Goal: Information Seeking & Learning: Learn about a topic

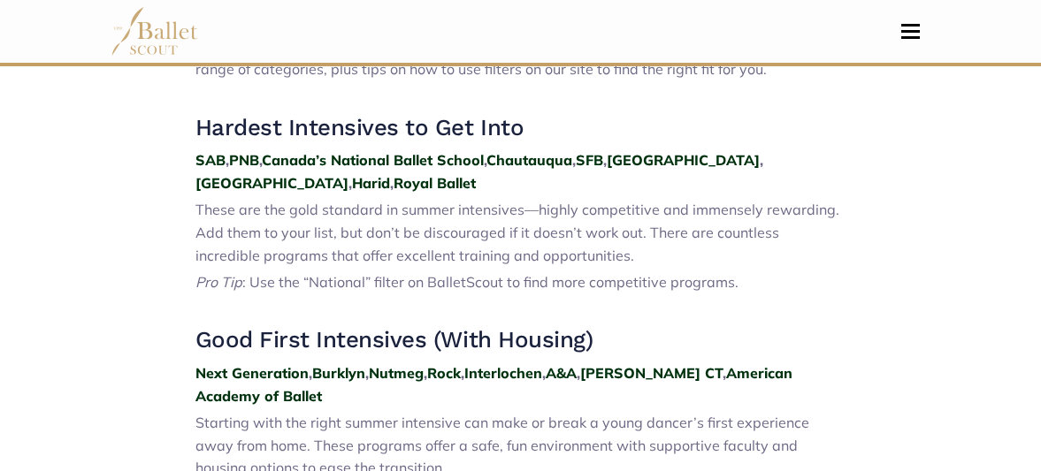
scroll to position [687, 0]
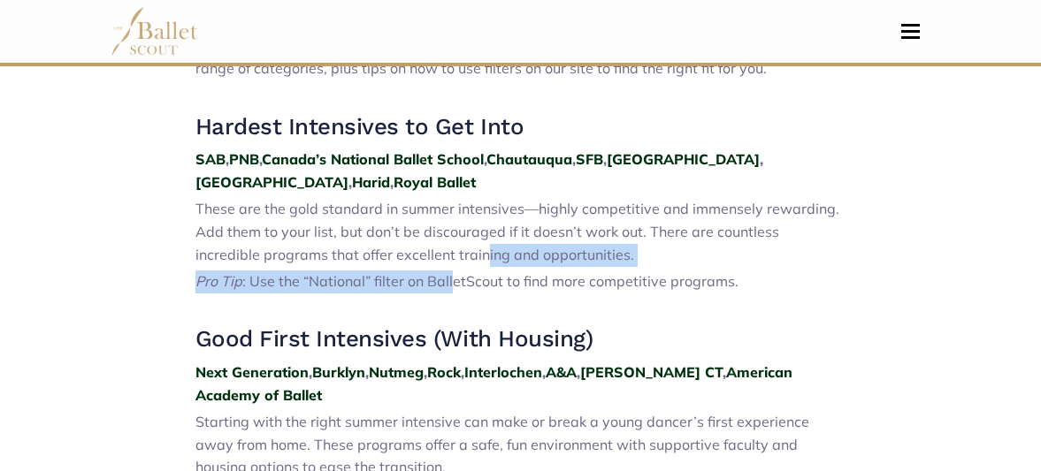
drag, startPoint x: 416, startPoint y: 254, endPoint x: 451, endPoint y: 269, distance: 37.6
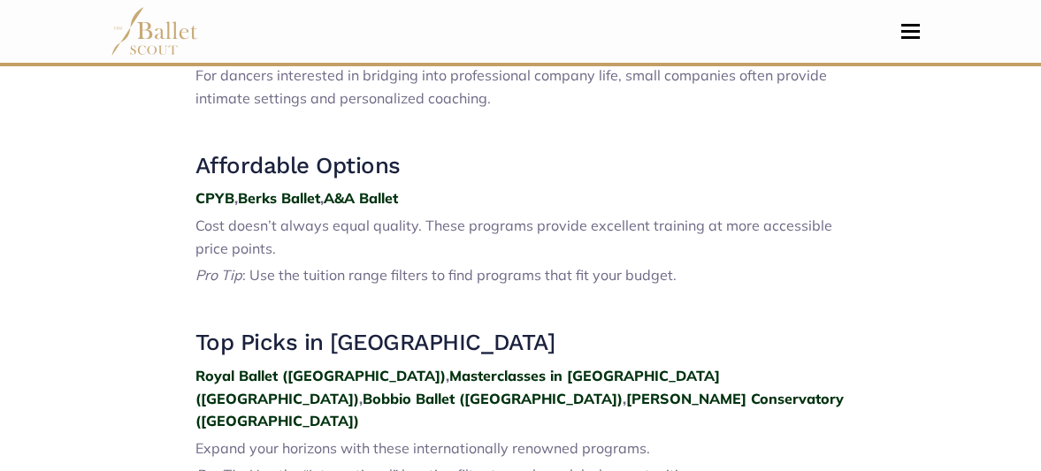
scroll to position [2403, 0]
click at [213, 188] on strong "CPYB" at bounding box center [214, 197] width 39 height 18
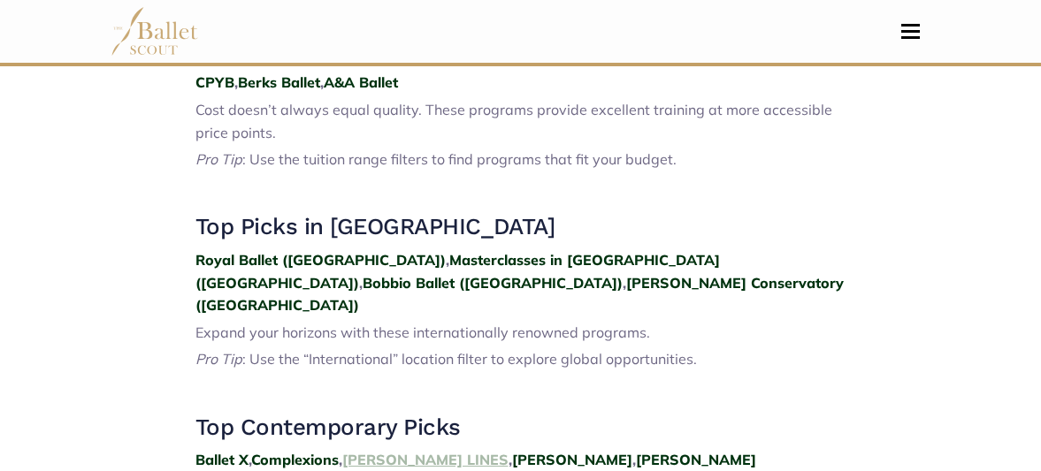
scroll to position [2517, 0]
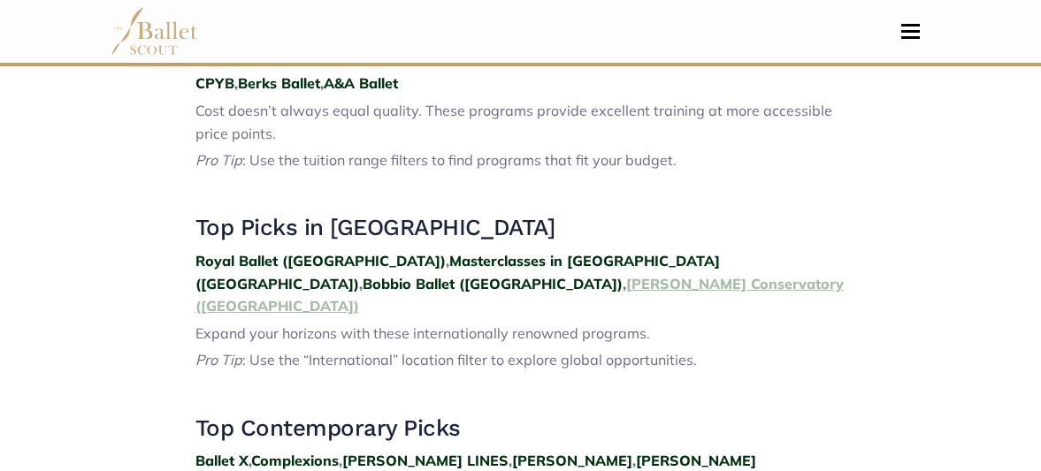
click at [791, 275] on strong "Annarella Conservatory (Portugal)" at bounding box center [519, 295] width 648 height 41
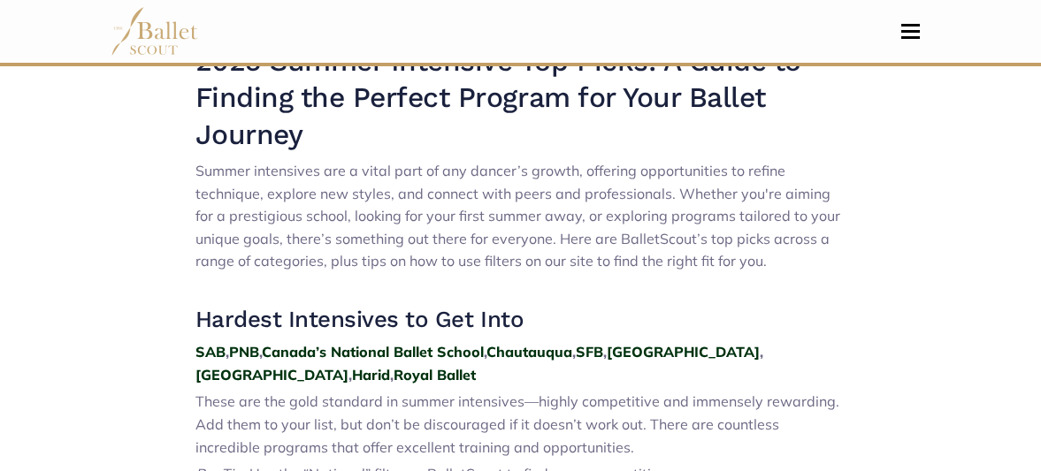
scroll to position [0, 0]
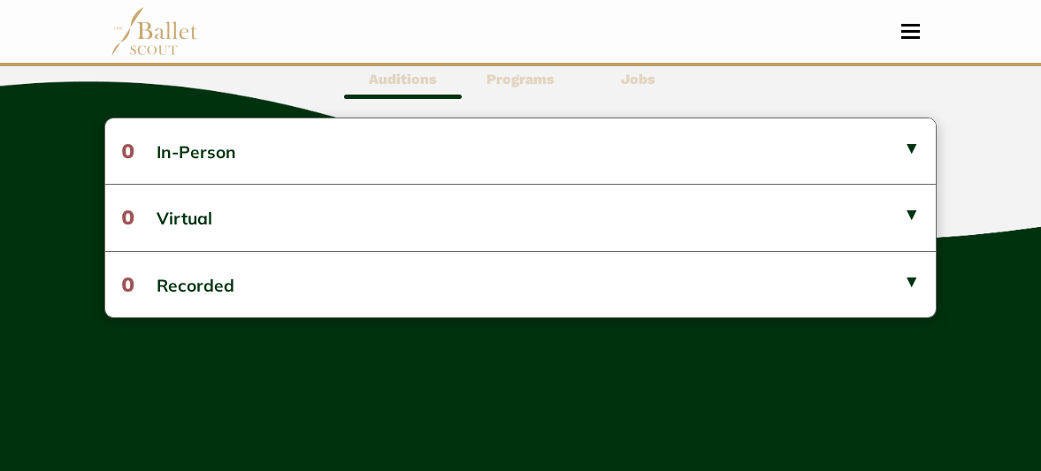
scroll to position [542, 0]
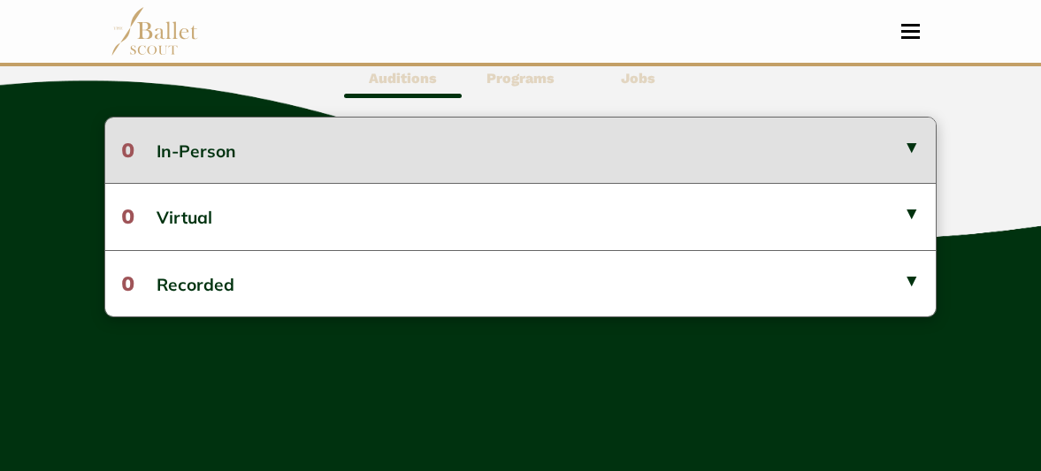
click at [266, 157] on button "0 In-Person" at bounding box center [520, 150] width 831 height 65
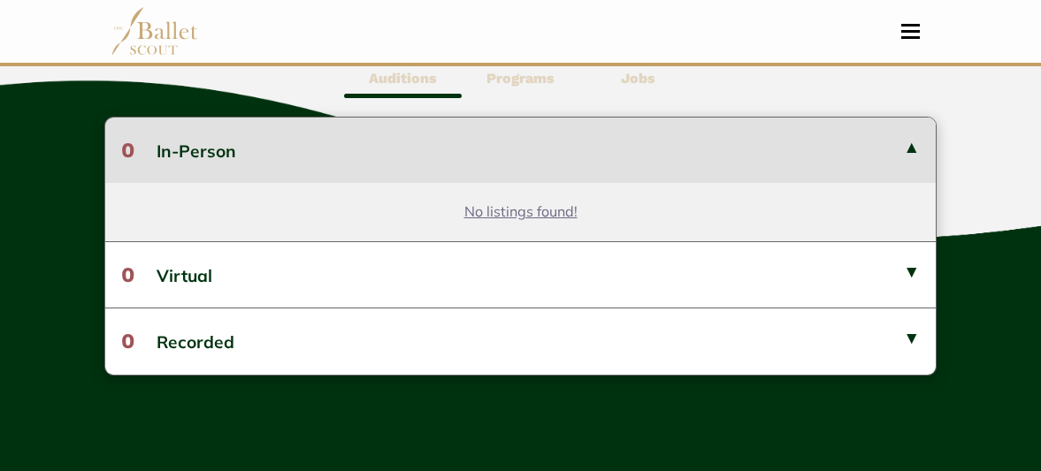
click at [266, 157] on button "0 In-Person" at bounding box center [520, 150] width 831 height 65
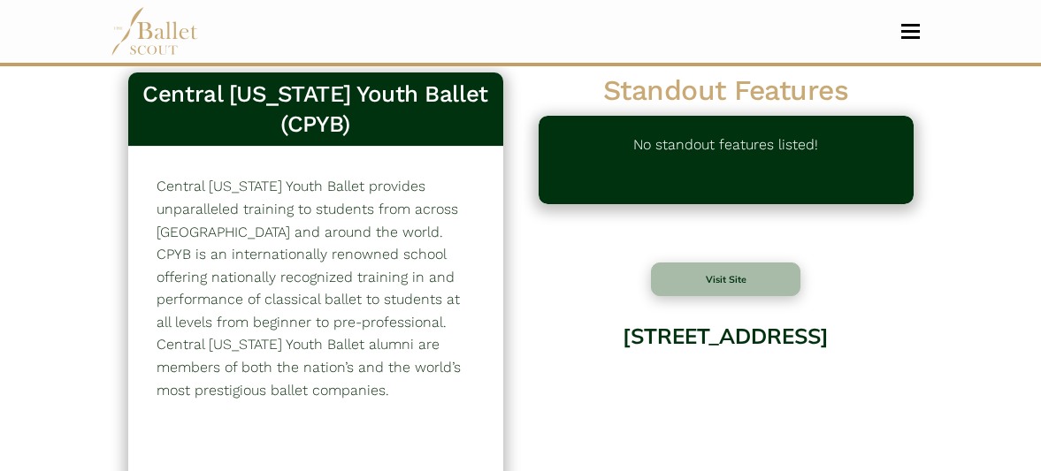
scroll to position [22, 0]
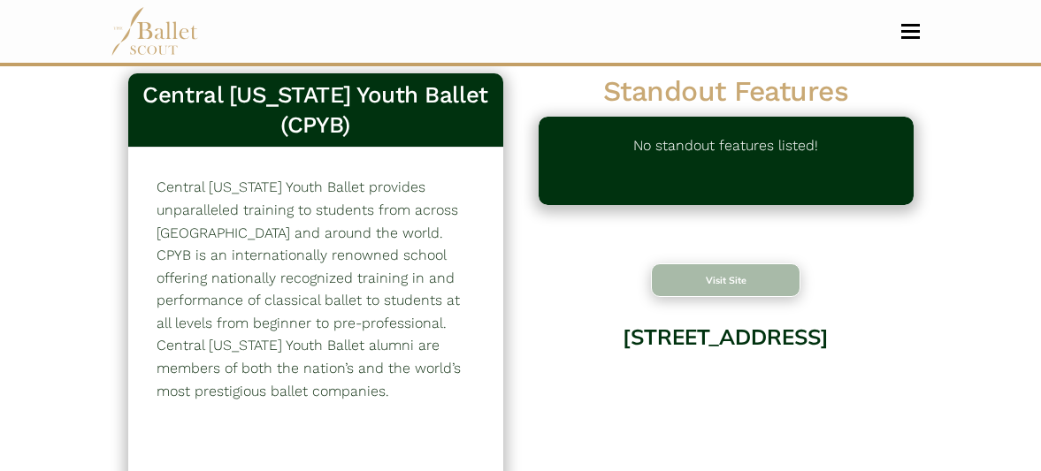
click at [698, 272] on button "Visit Site" at bounding box center [726, 280] width 150 height 34
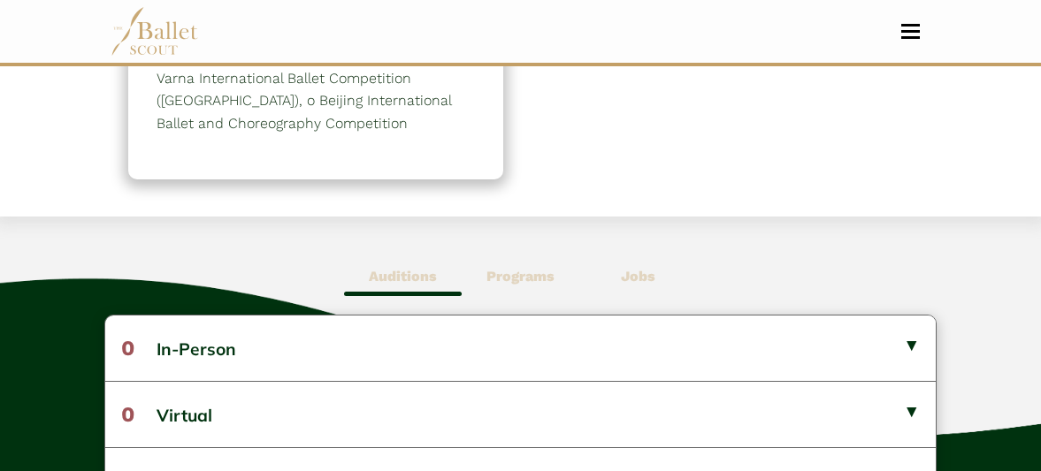
scroll to position [375, 0]
